Goal: Task Accomplishment & Management: Use online tool/utility

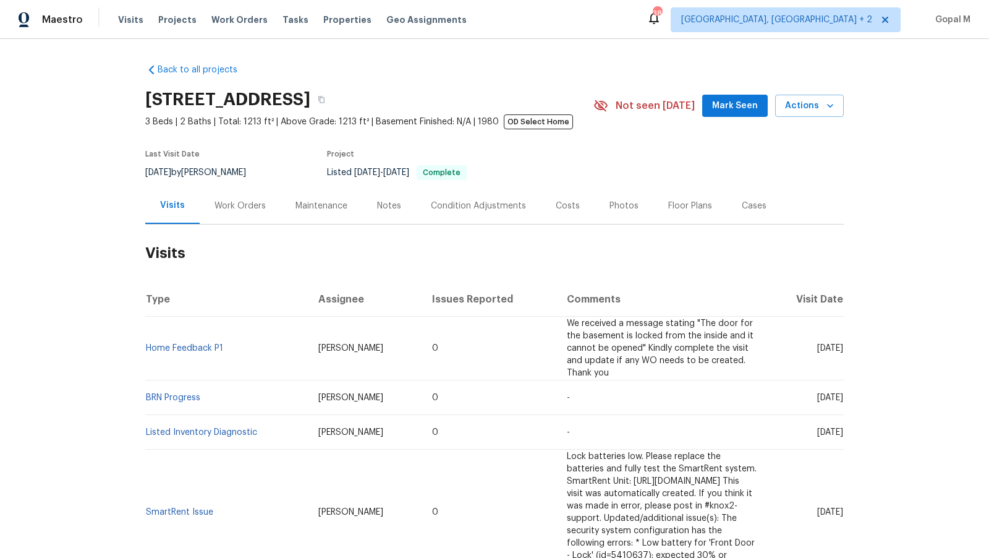
click at [253, 216] on div "Work Orders" at bounding box center [240, 205] width 81 height 36
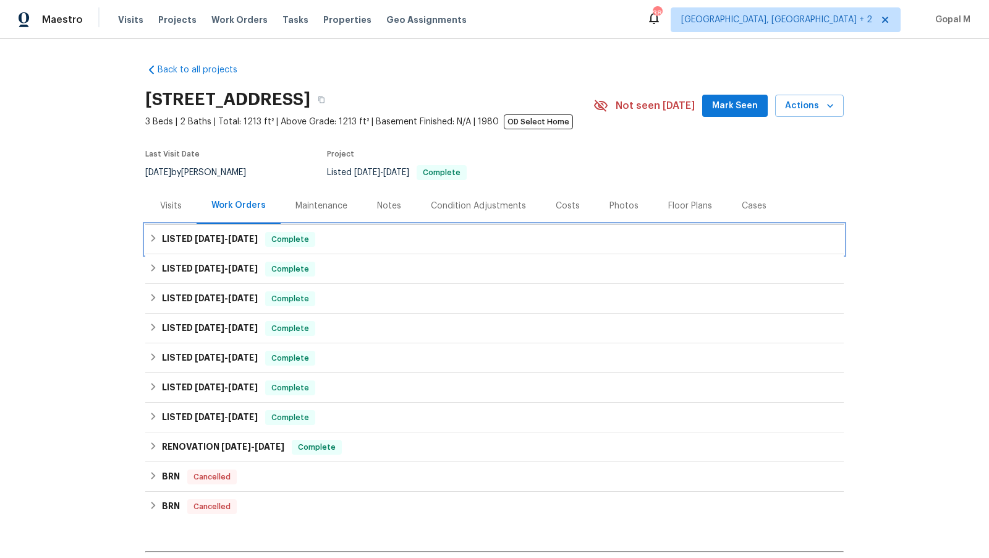
click at [255, 229] on div "LISTED [DATE] - [DATE] Complete" at bounding box center [494, 239] width 699 height 30
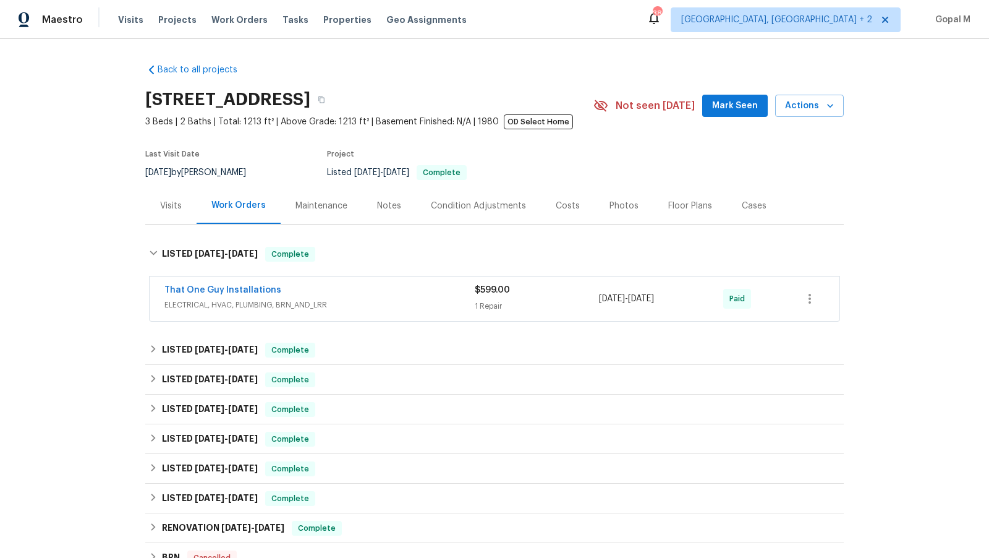
click at [383, 294] on div "That One Guy Installations" at bounding box center [319, 291] width 310 height 15
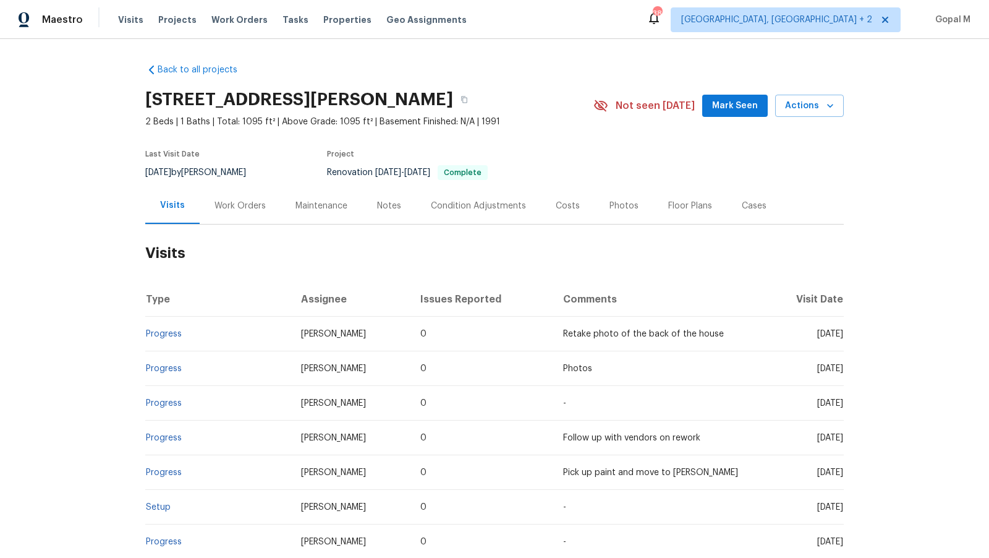
click at [245, 210] on div "Work Orders" at bounding box center [240, 206] width 51 height 12
